Goal: Task Accomplishment & Management: Manage account settings

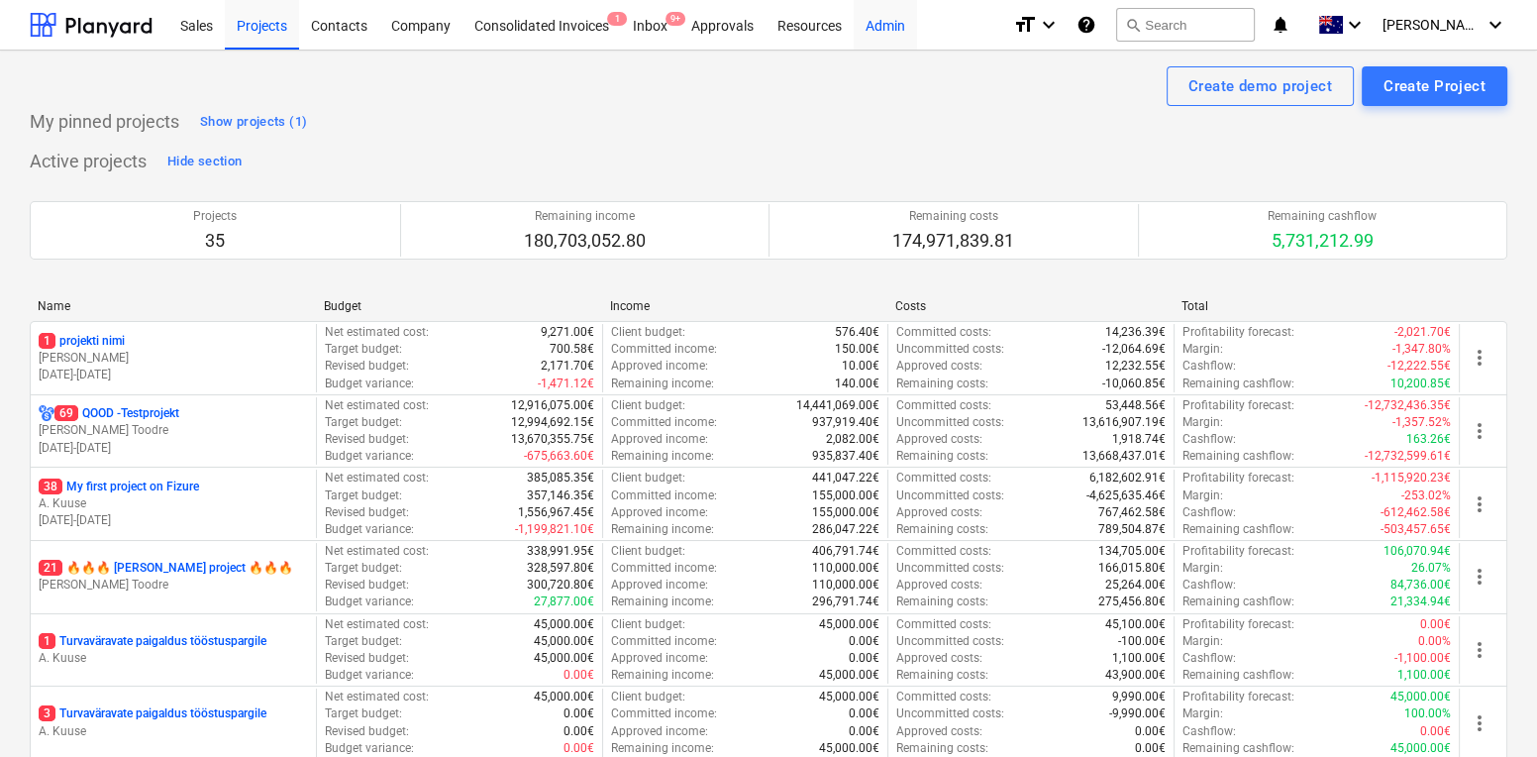
click at [884, 10] on div "Admin" at bounding box center [885, 24] width 63 height 51
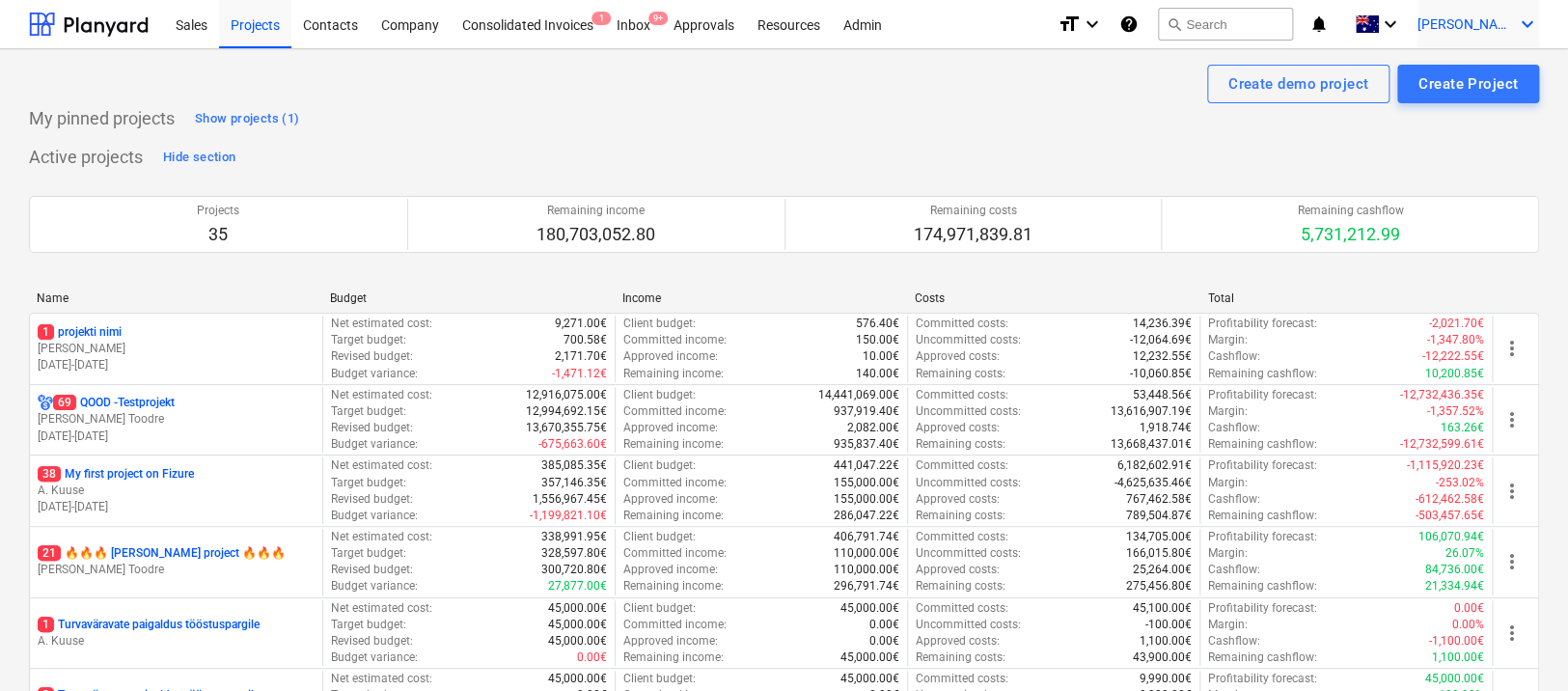
click at [1487, 25] on span "C. Edlund" at bounding box center [1466, 24] width 96 height 16
click at [1447, 106] on div "Log out" at bounding box center [1481, 106] width 116 height 31
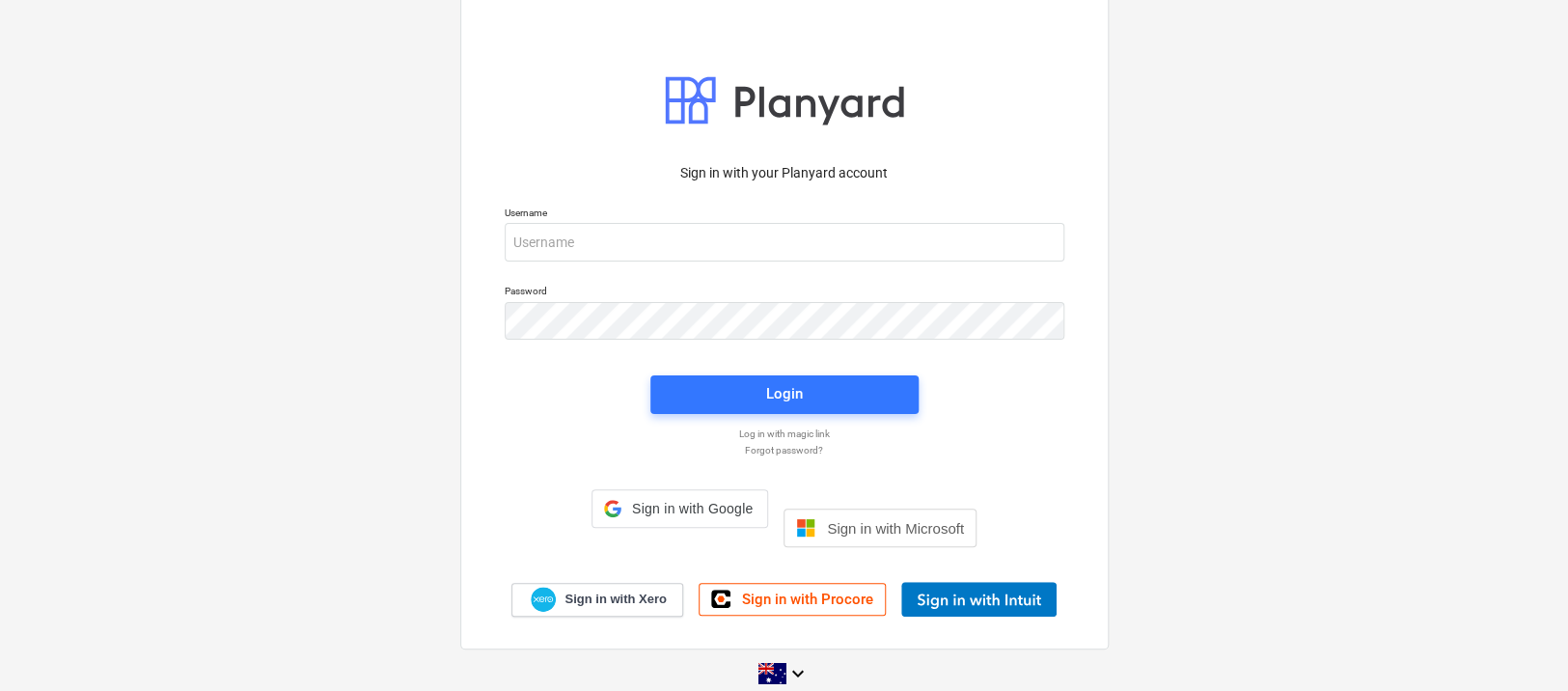
click at [738, 223] on p "Username" at bounding box center [784, 214] width 559 height 17
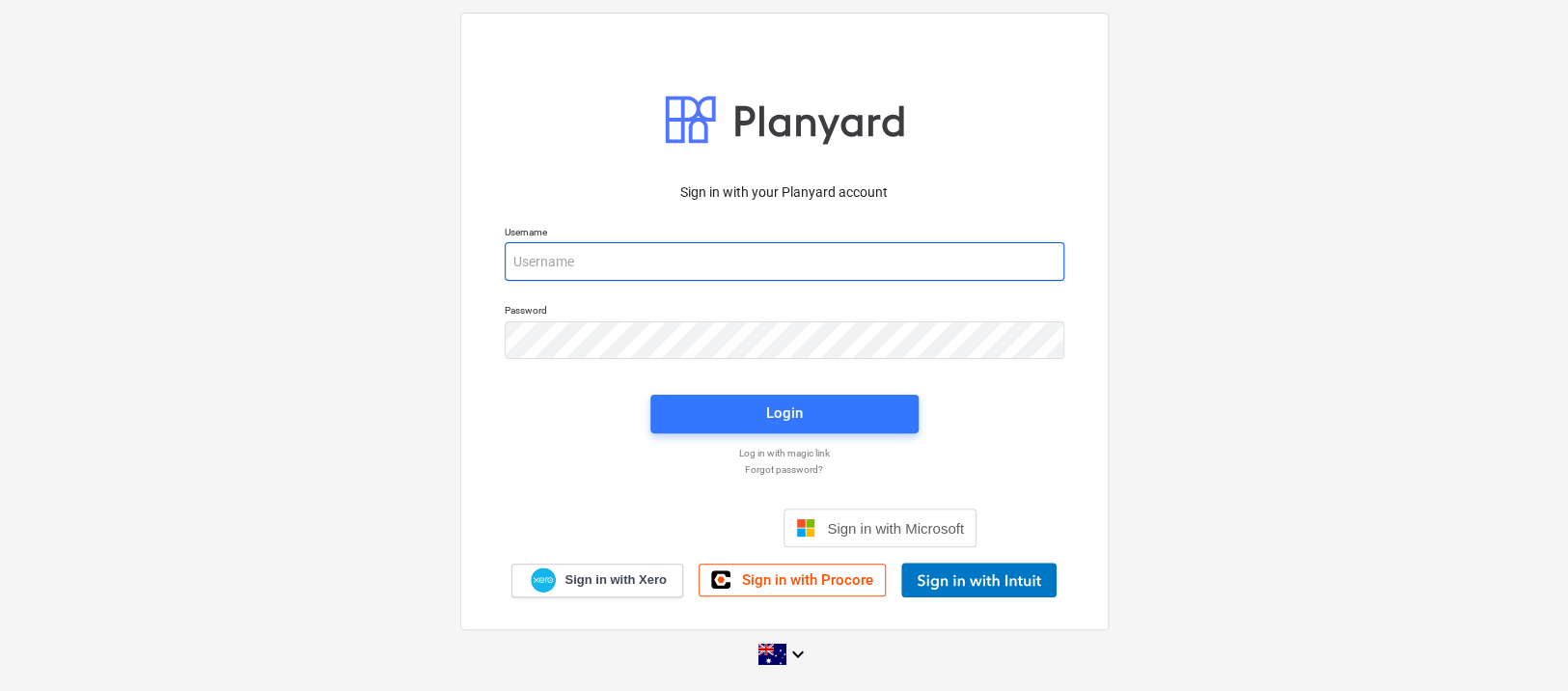
click at [716, 258] on input "email" at bounding box center [784, 262] width 559 height 39
type input "carl@planyard.com"
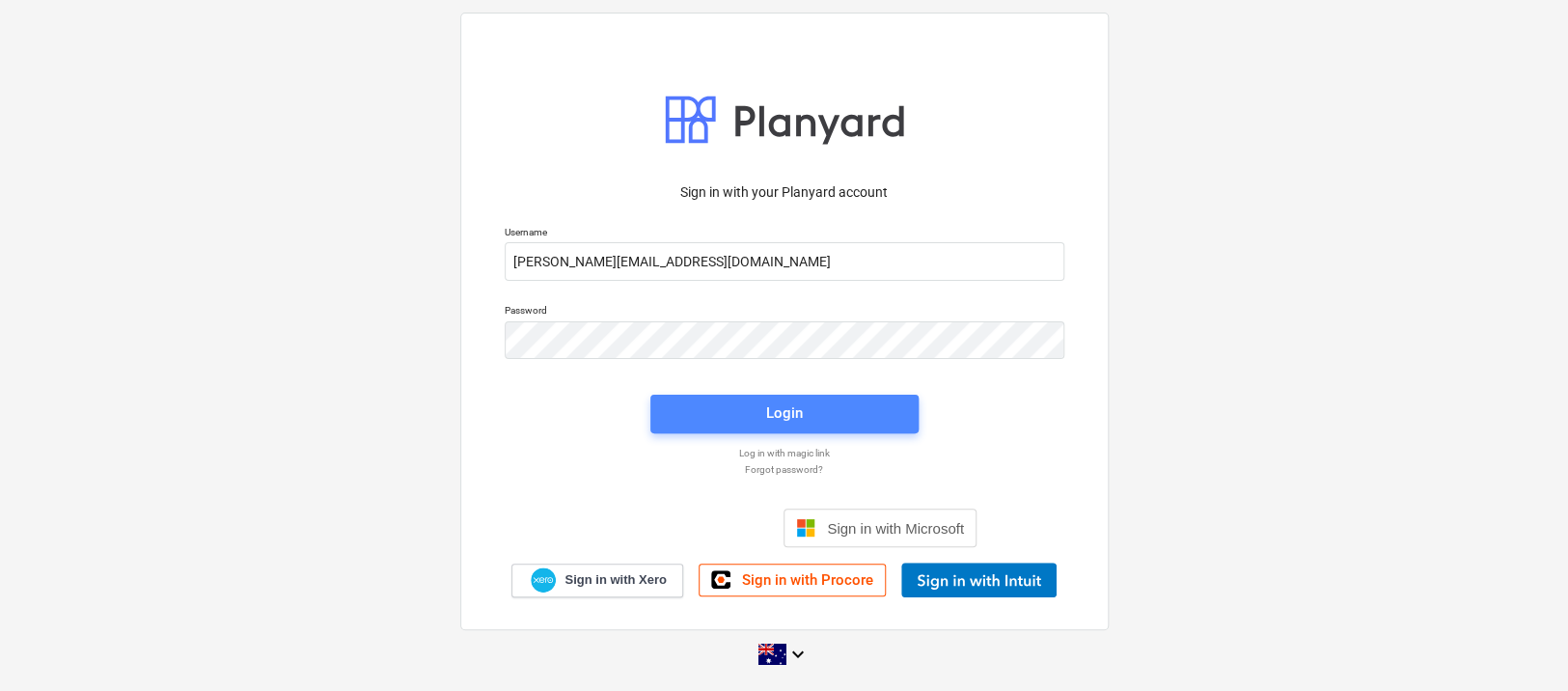
click at [716, 417] on span "Login" at bounding box center [784, 413] width 222 height 25
